Goal: Task Accomplishment & Management: Manage account settings

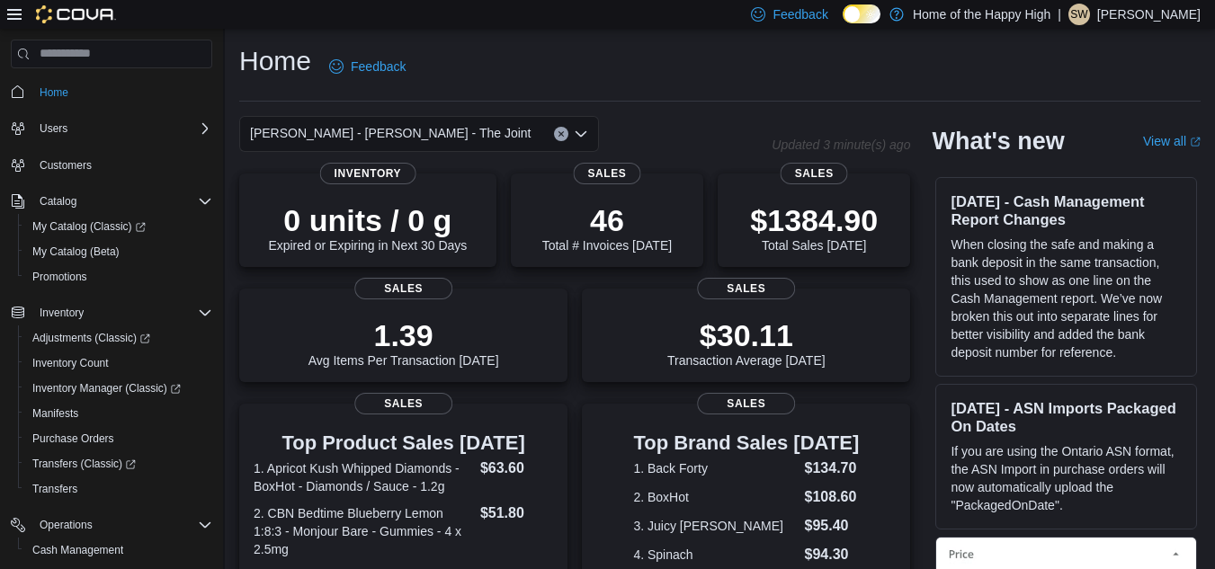
click at [1134, 12] on p "[PERSON_NAME]" at bounding box center [1148, 15] width 103 height 22
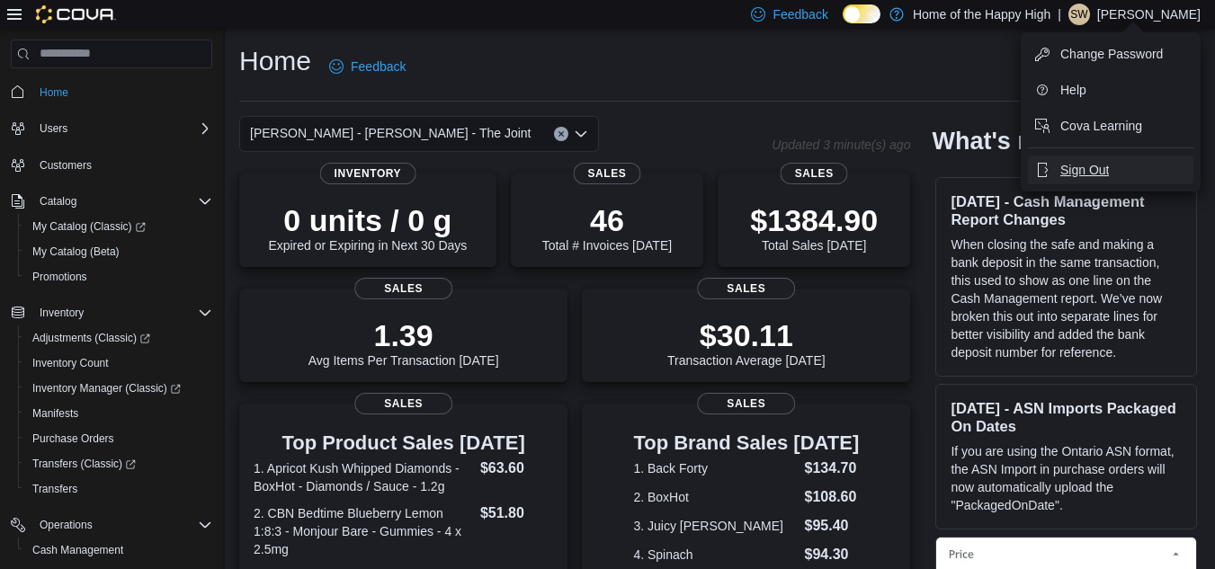
click at [1072, 171] on span "Sign Out" at bounding box center [1084, 170] width 49 height 18
